Goal: Information Seeking & Learning: Find specific fact

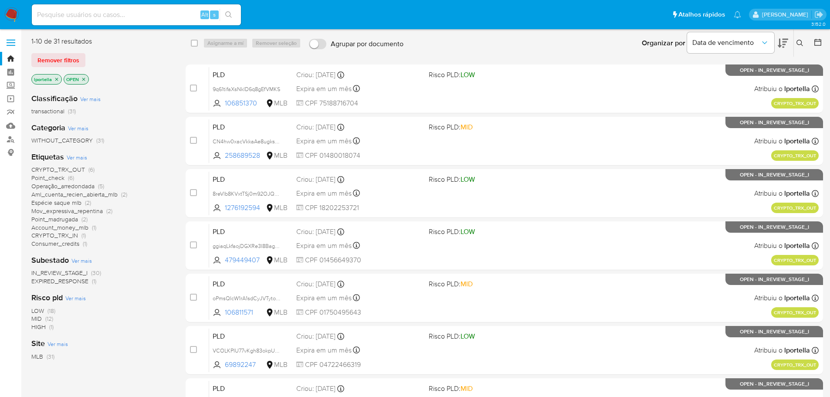
click at [153, 10] on input at bounding box center [136, 14] width 209 height 11
paste input "zYGpLZRu5nsonqQmLunjkIxi"
type input "zYGpLZRu5nsonqQmLunjkIxi"
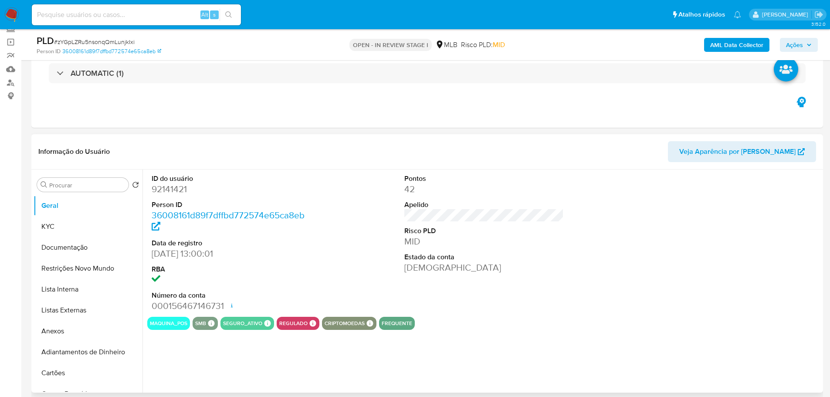
scroll to position [87, 0]
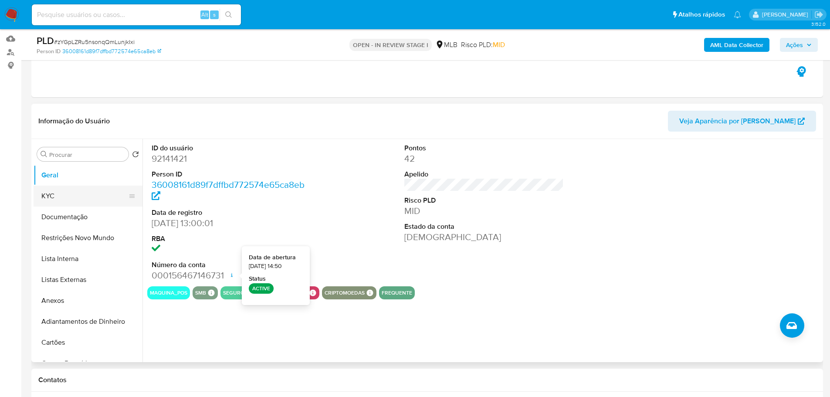
select select "10"
click at [56, 196] on button "KYC" at bounding box center [85, 196] width 102 height 21
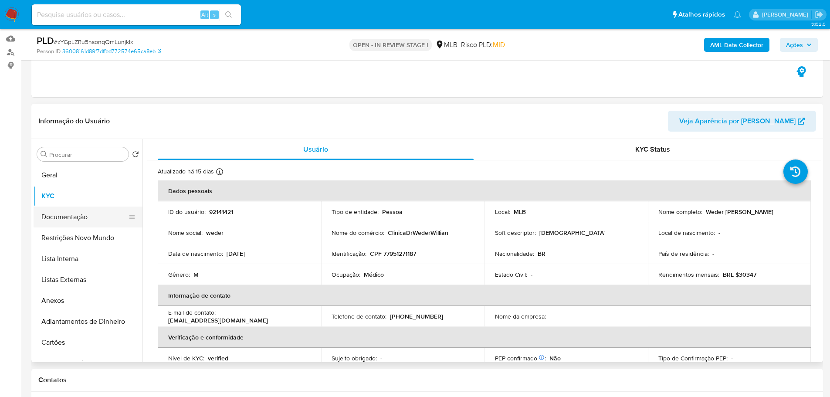
click at [83, 216] on button "Documentação" at bounding box center [85, 217] width 102 height 21
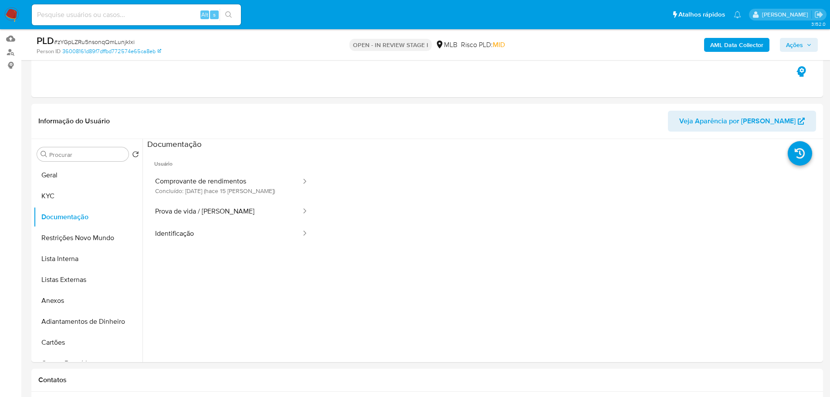
click at [204, 183] on button "Comprovante de rendimentos Concluído: [DATE] (hace 15 [PERSON_NAME])" at bounding box center [224, 186] width 155 height 30
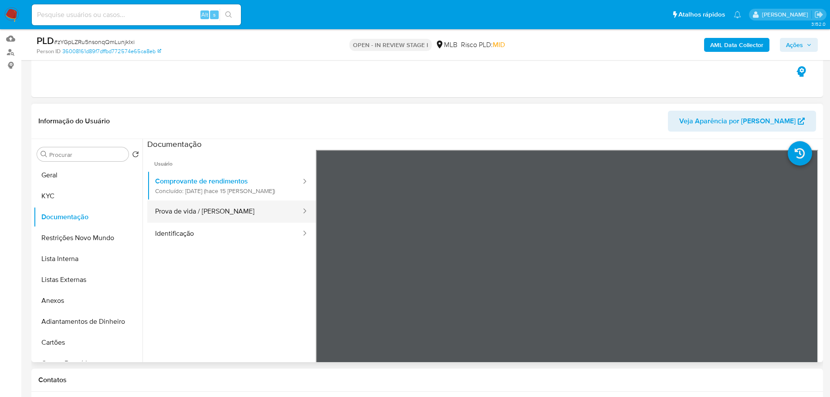
click at [213, 205] on button "Prova de vida / [PERSON_NAME]" at bounding box center [224, 212] width 155 height 22
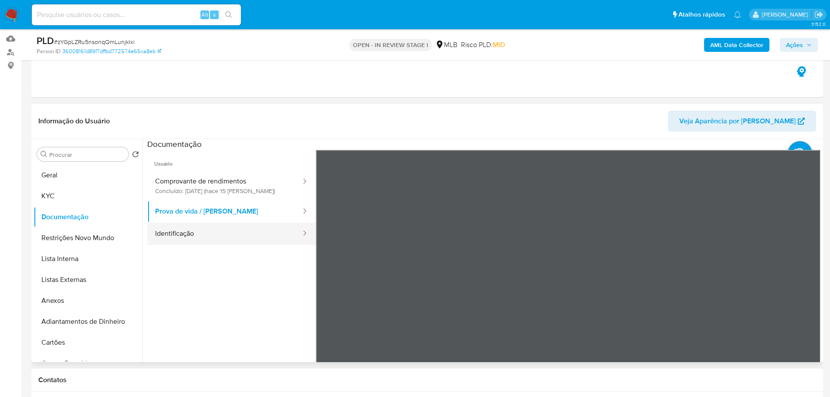
click at [241, 237] on button "Identificação" at bounding box center [224, 234] width 155 height 22
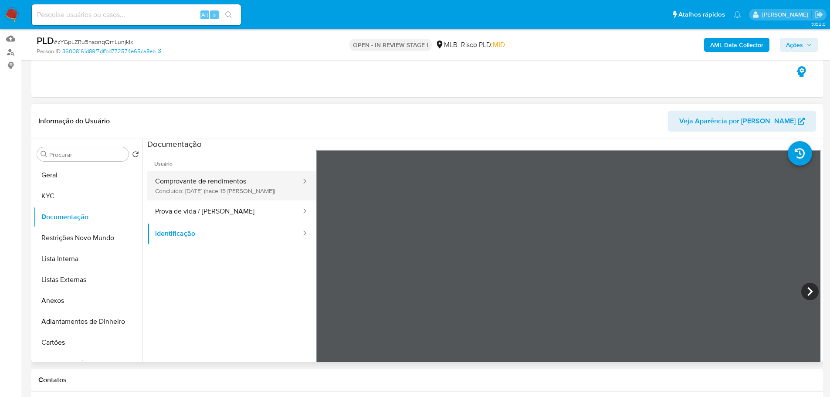
click at [241, 196] on button "Comprovante de rendimentos Concluído: [DATE] (hace 15 [PERSON_NAME])" at bounding box center [224, 186] width 155 height 30
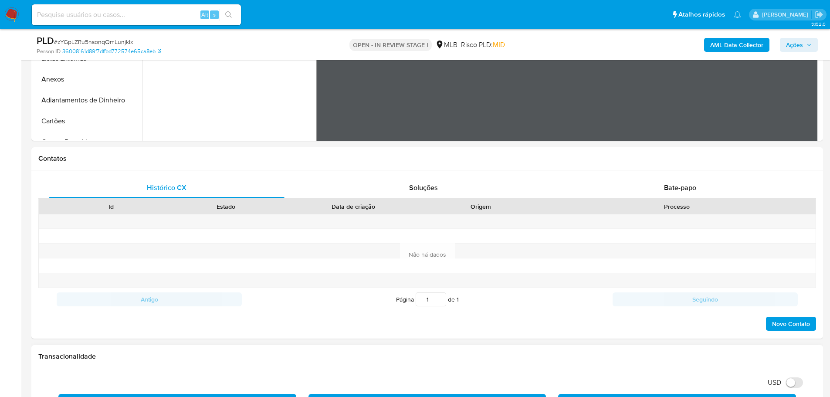
scroll to position [479, 0]
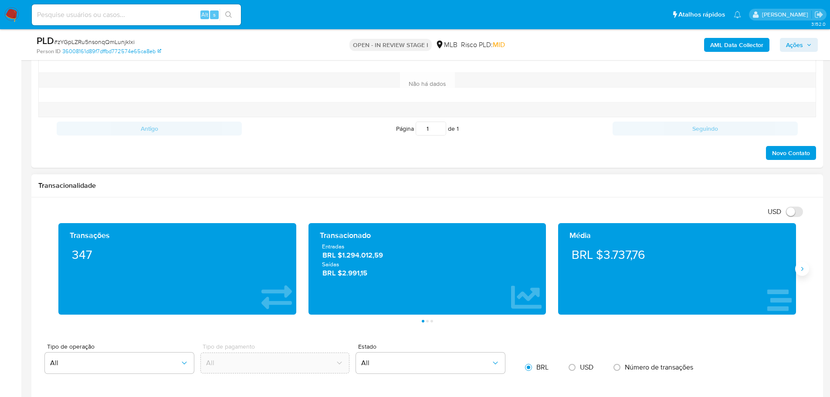
click at [800, 272] on icon "Siguiente" at bounding box center [802, 268] width 7 height 7
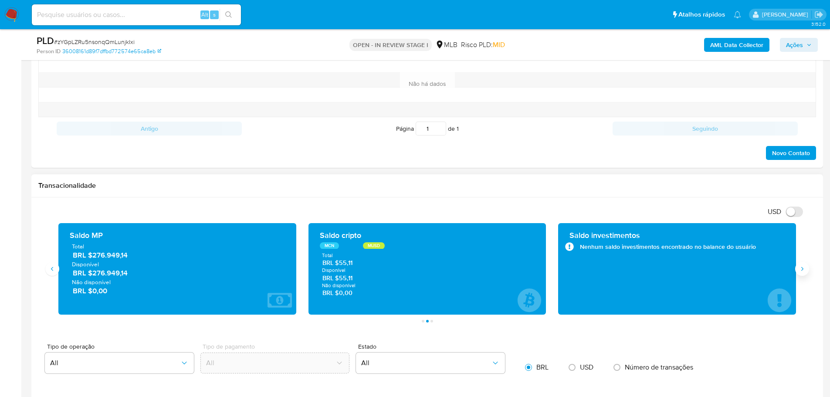
click at [800, 272] on icon "Siguiente" at bounding box center [802, 268] width 7 height 7
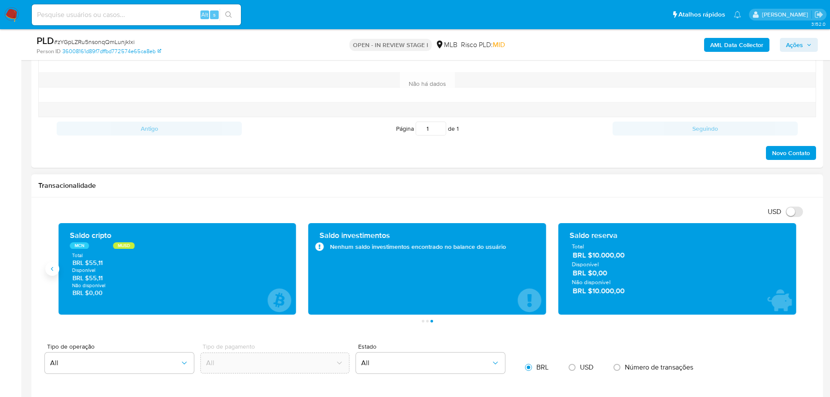
click at [50, 271] on icon "Anterior" at bounding box center [52, 268] width 7 height 7
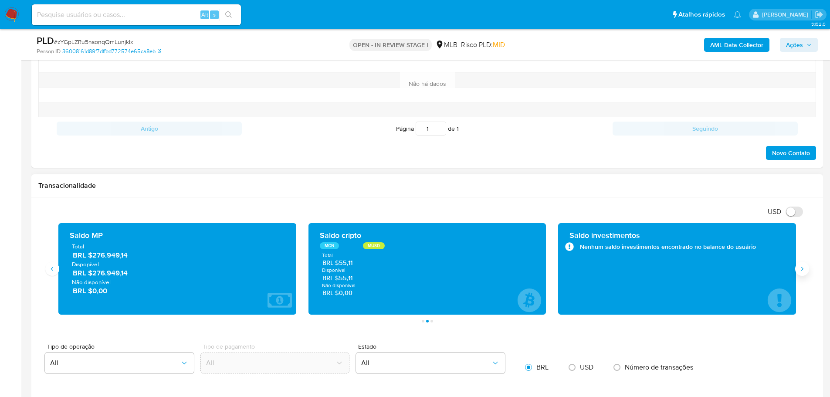
click at [802, 272] on icon "Siguiente" at bounding box center [802, 268] width 7 height 7
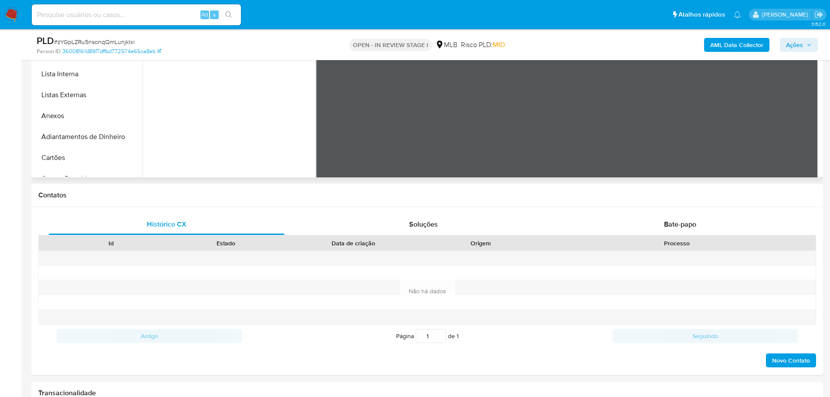
scroll to position [131, 0]
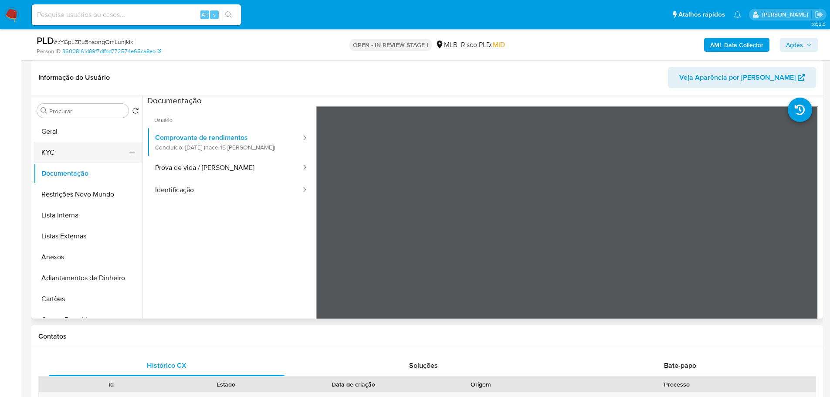
click at [75, 150] on button "KYC" at bounding box center [85, 152] width 102 height 21
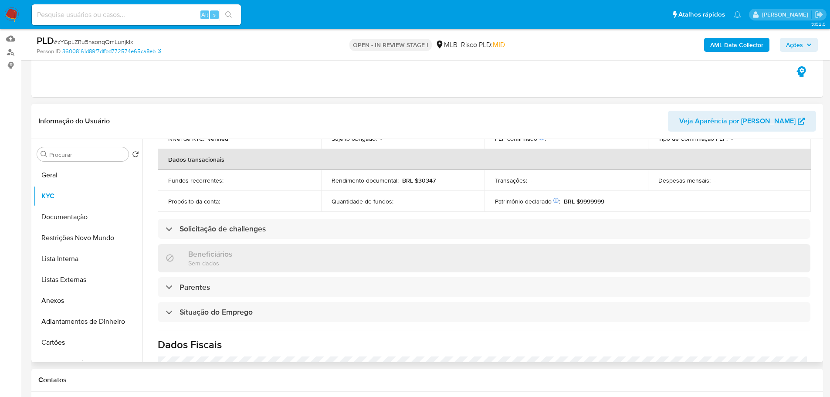
scroll to position [363, 0]
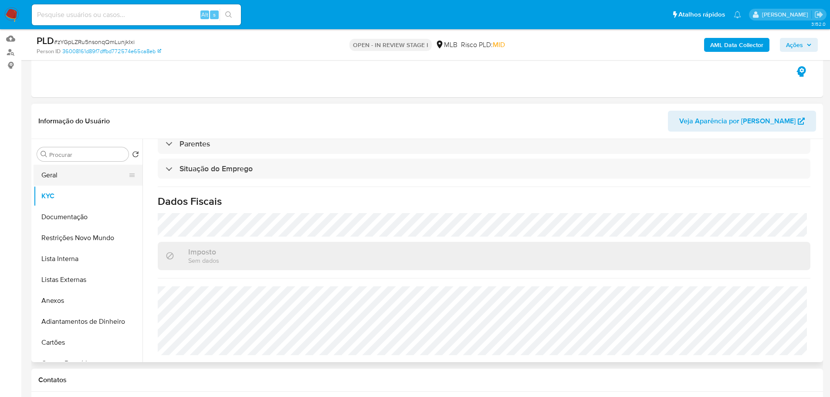
click at [69, 180] on button "Geral" at bounding box center [85, 175] width 102 height 21
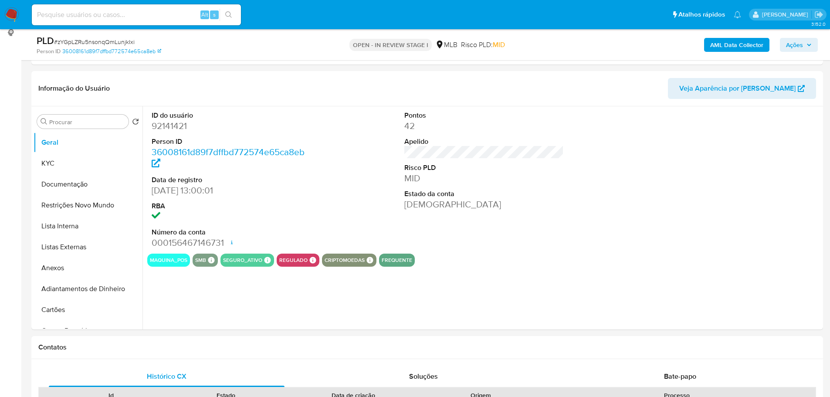
scroll to position [110, 0]
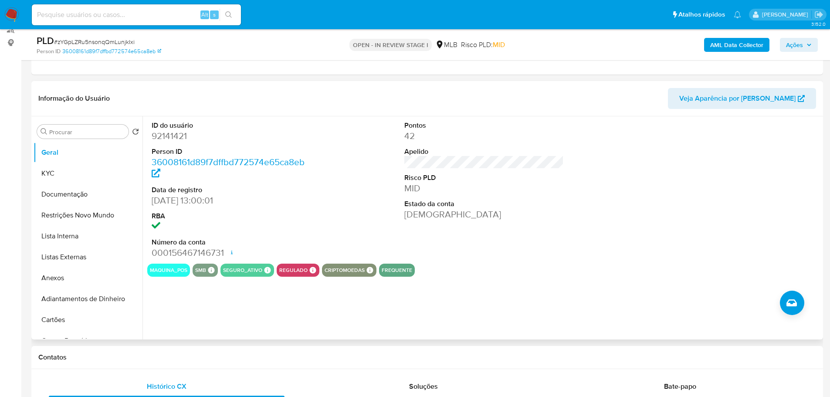
drag, startPoint x: 175, startPoint y: 350, endPoint x: 163, endPoint y: 338, distance: 17.0
click at [175, 350] on div "Contatos" at bounding box center [427, 357] width 792 height 23
click at [53, 181] on button "KYC" at bounding box center [85, 173] width 102 height 21
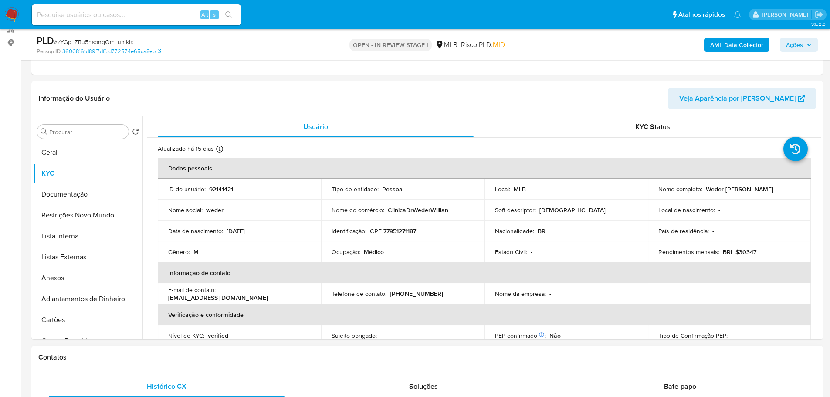
click at [196, 354] on h1 "Contatos" at bounding box center [427, 357] width 778 height 9
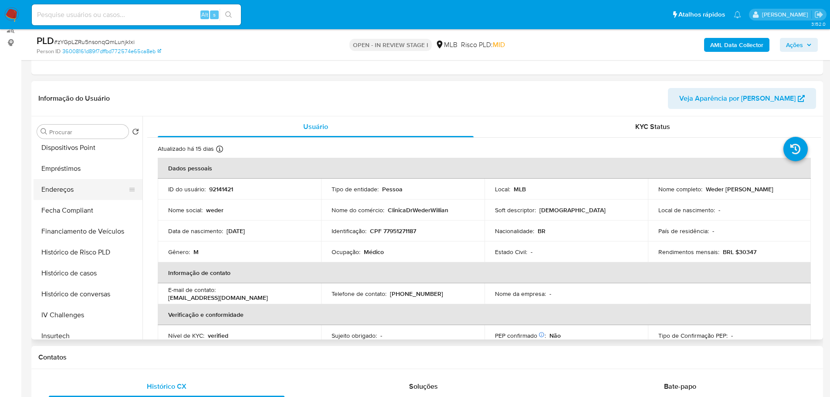
scroll to position [262, 0]
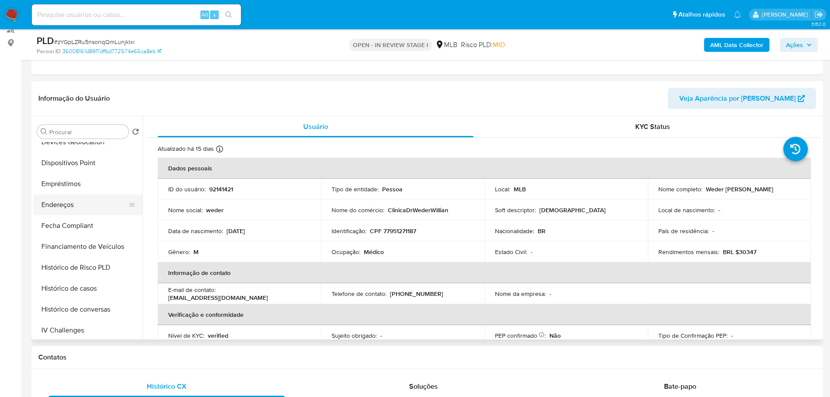
click at [75, 208] on button "Endereços" at bounding box center [85, 204] width 102 height 21
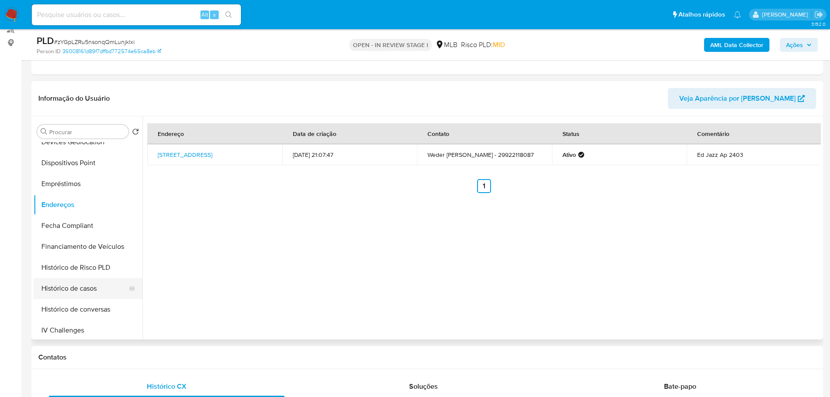
drag, startPoint x: 165, startPoint y: 355, endPoint x: 121, endPoint y: 288, distance: 80.0
click at [165, 355] on h1 "Contatos" at bounding box center [427, 357] width 778 height 9
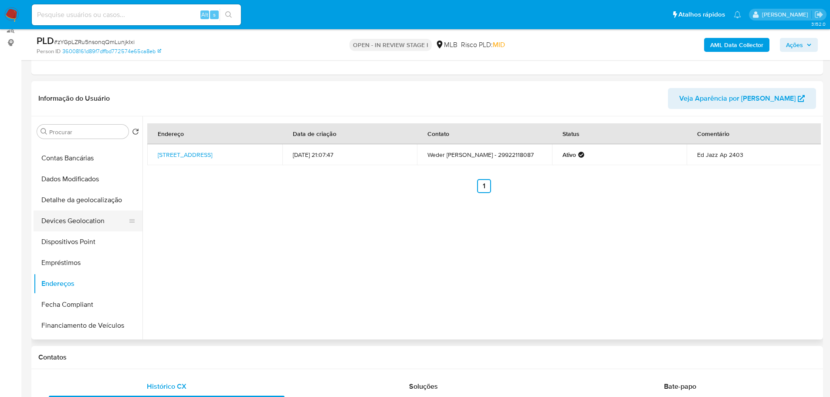
scroll to position [174, 0]
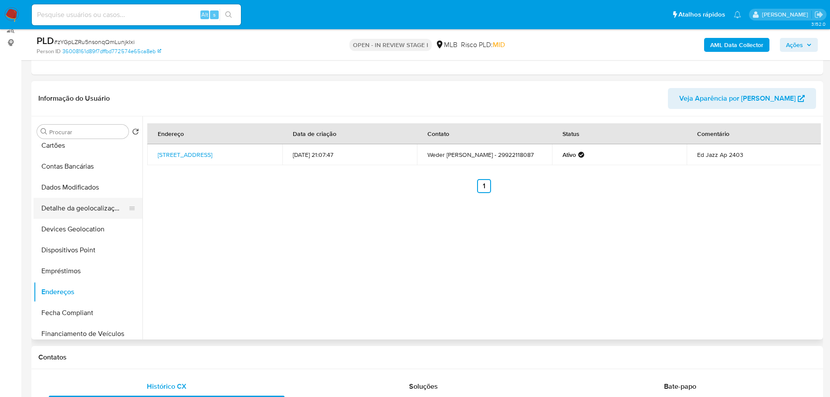
click at [84, 212] on button "Detalhe da geolocalização" at bounding box center [85, 208] width 102 height 21
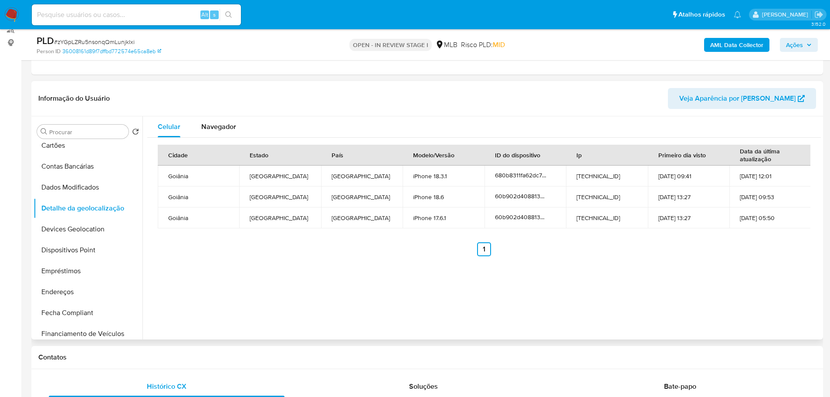
drag, startPoint x: 235, startPoint y: 349, endPoint x: 199, endPoint y: 336, distance: 38.7
click at [233, 350] on div "Contatos" at bounding box center [427, 357] width 792 height 23
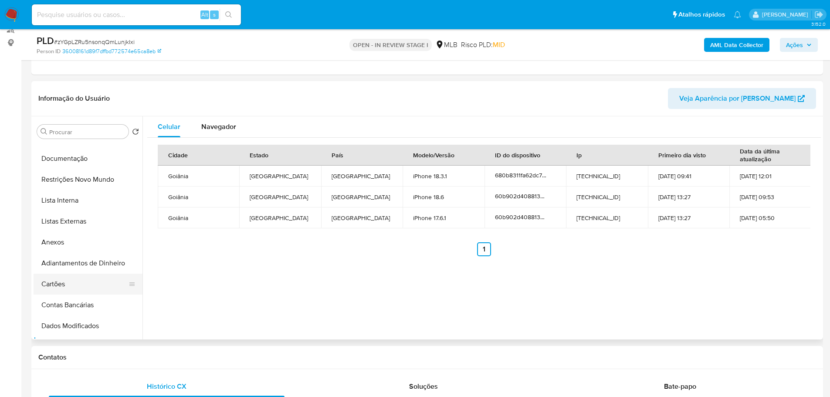
scroll to position [0, 0]
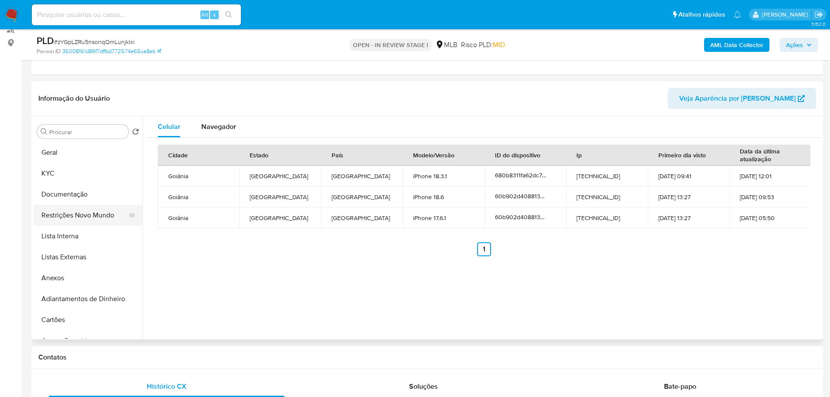
click at [88, 211] on button "Restrições Novo Mundo" at bounding box center [85, 215] width 102 height 21
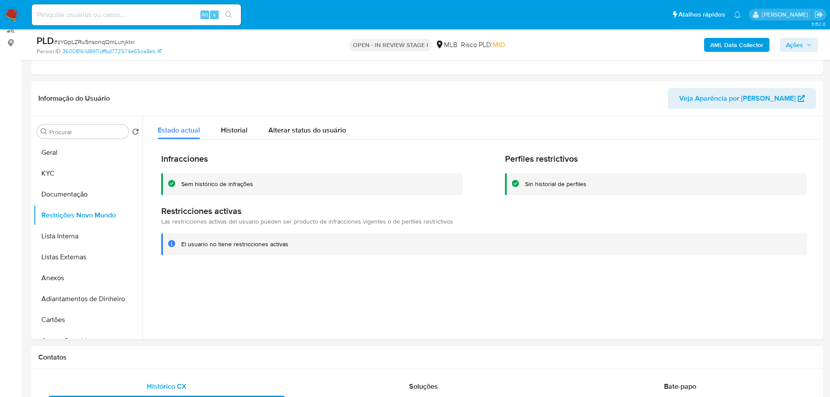
click at [207, 357] on h1 "Contatos" at bounding box center [427, 357] width 778 height 9
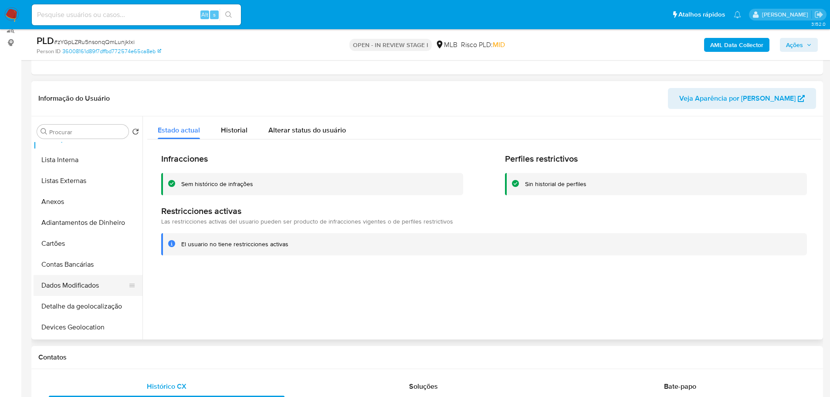
scroll to position [174, 0]
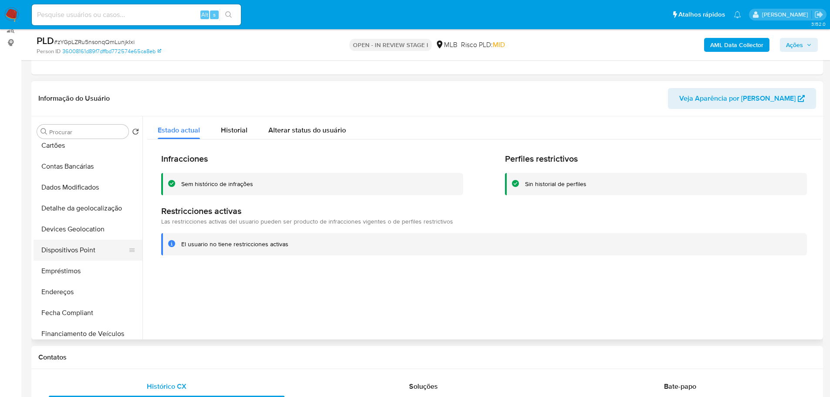
click at [96, 252] on button "Dispositivos Point" at bounding box center [85, 250] width 102 height 21
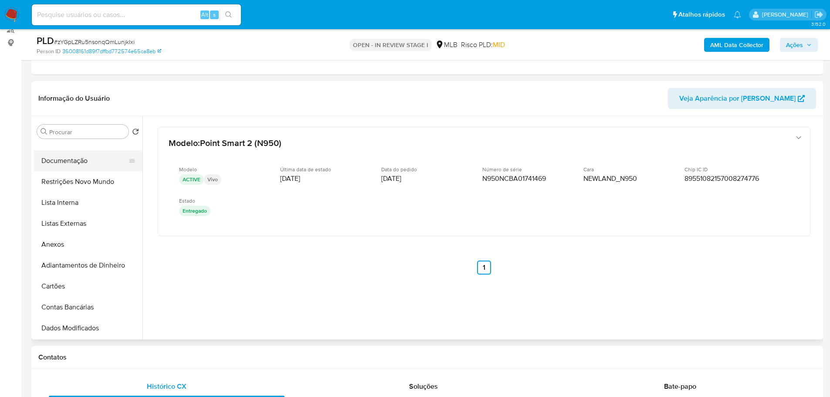
scroll to position [0, 0]
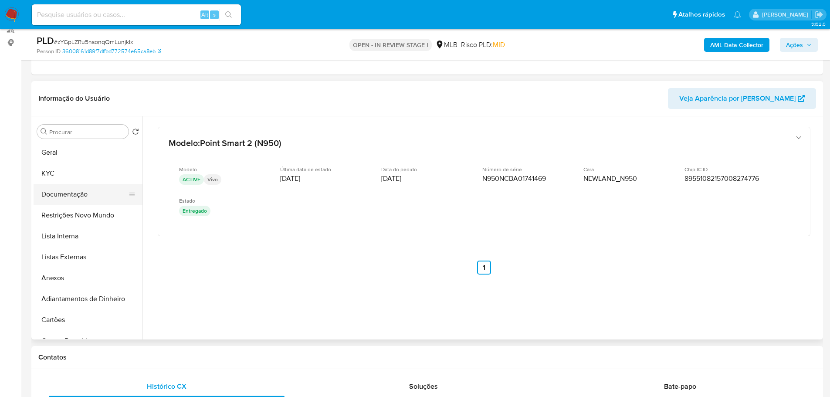
click at [80, 184] on button "Documentação" at bounding box center [85, 194] width 102 height 21
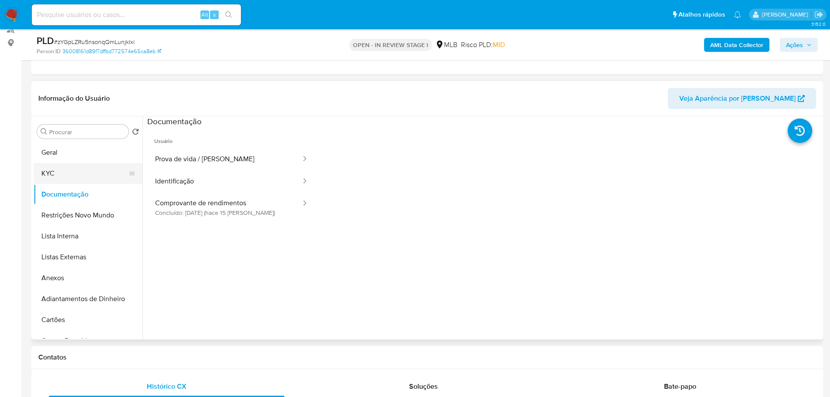
click at [71, 172] on button "KYC" at bounding box center [85, 173] width 102 height 21
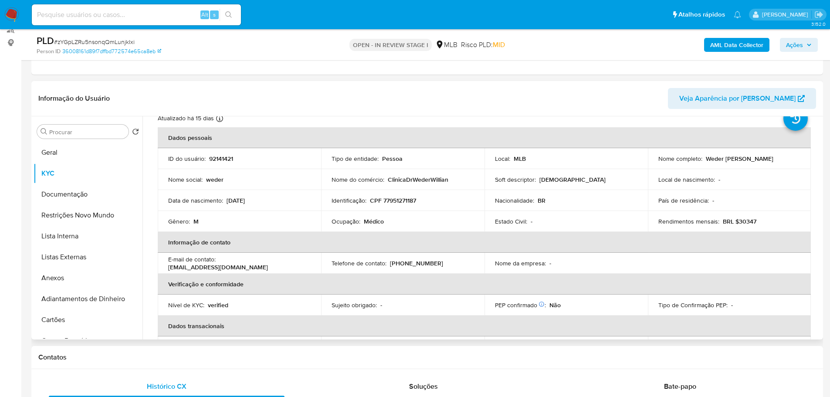
scroll to position [44, 0]
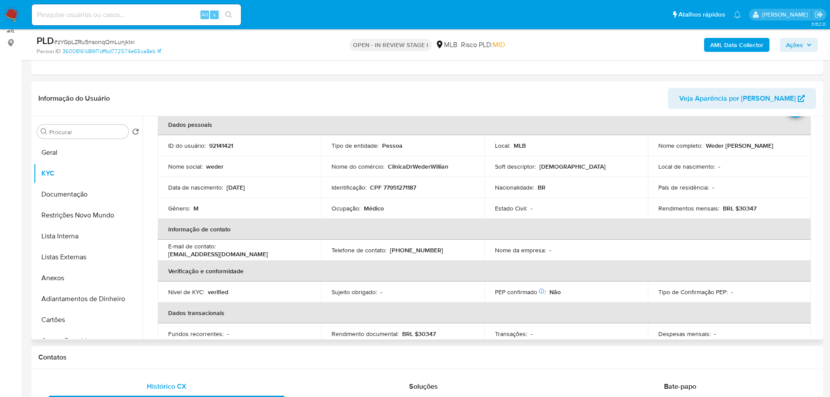
click at [395, 189] on p "CPF 77951271187" at bounding box center [393, 188] width 46 height 8
copy p "77951271187"
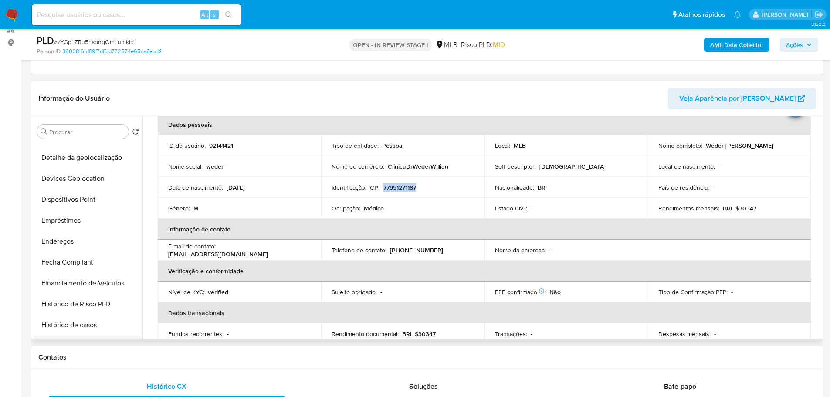
scroll to position [305, 0]
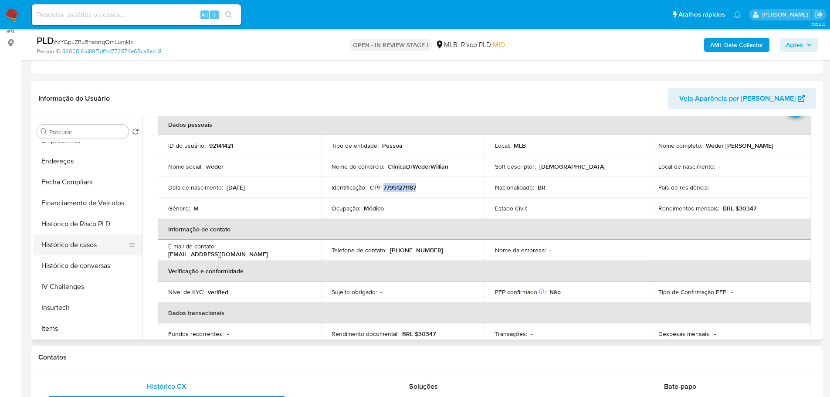
click at [83, 241] on button "Histórico de casos" at bounding box center [85, 245] width 102 height 21
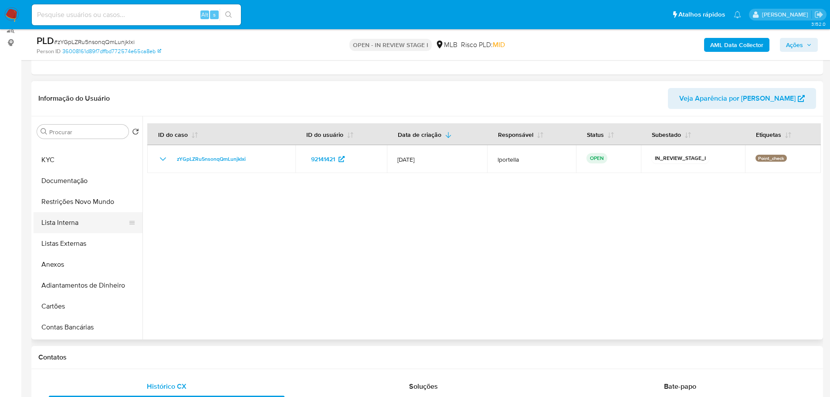
scroll to position [0, 0]
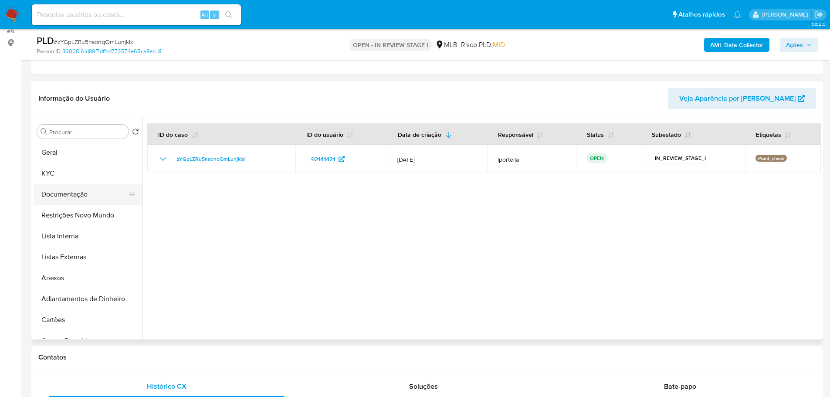
click at [72, 196] on button "Documentação" at bounding box center [85, 194] width 102 height 21
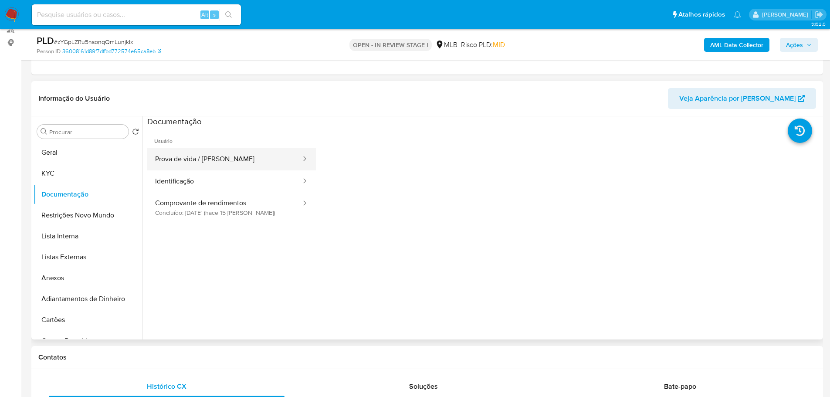
click at [221, 165] on button "Prova de vida / [PERSON_NAME]" at bounding box center [224, 159] width 155 height 22
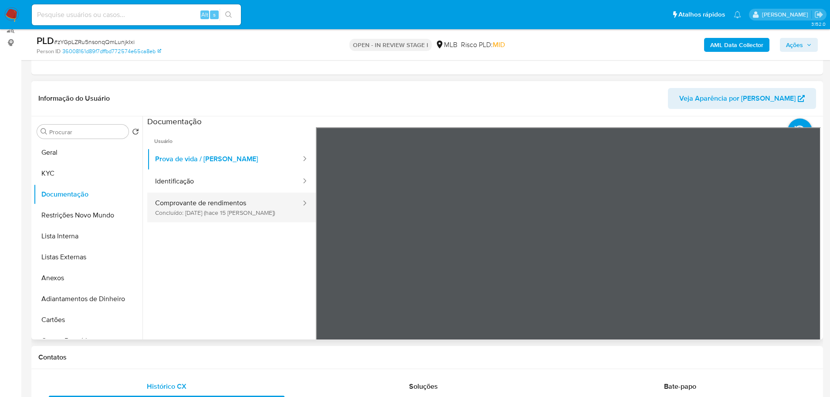
click at [222, 207] on button "Comprovante de rendimentos Concluído: [DATE] (hace 15 [PERSON_NAME])" at bounding box center [224, 208] width 155 height 30
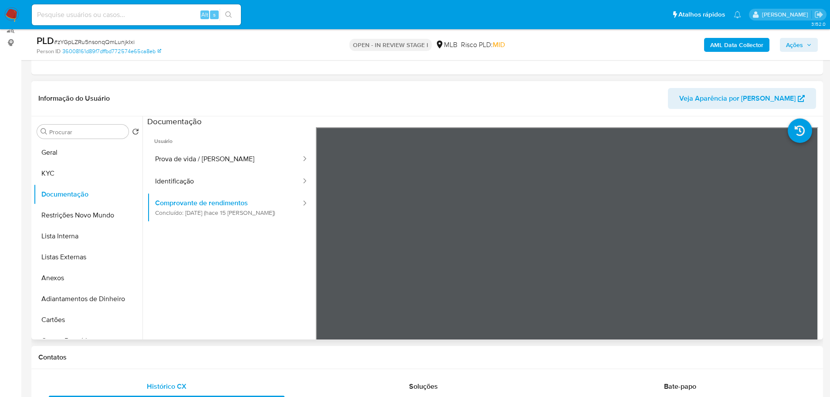
scroll to position [153, 0]
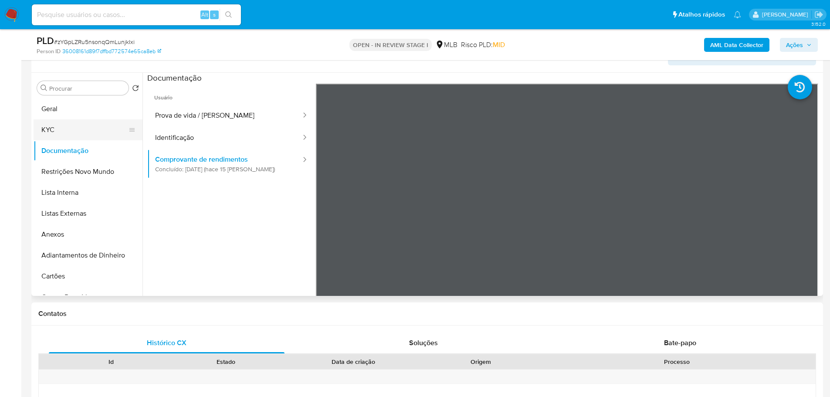
click at [82, 130] on button "KYC" at bounding box center [85, 129] width 102 height 21
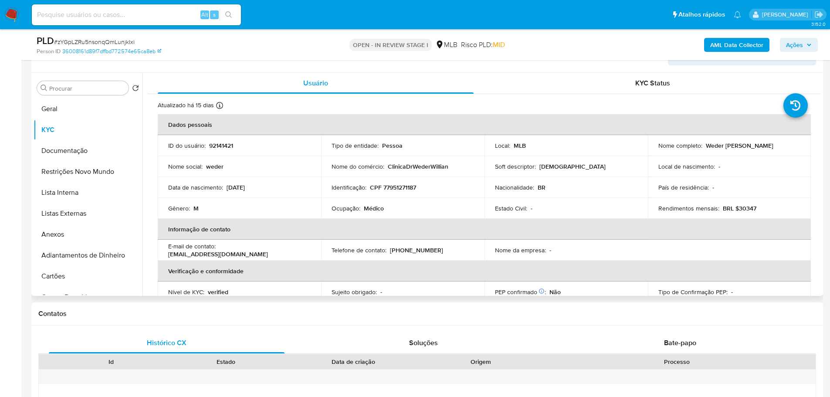
drag, startPoint x: 766, startPoint y: 147, endPoint x: 706, endPoint y: 146, distance: 60.2
click at [706, 146] on div "Nome completo : Weder [PERSON_NAME]" at bounding box center [730, 146] width 143 height 8
copy p "Weder [PERSON_NAME]"
